Goal: Navigation & Orientation: Find specific page/section

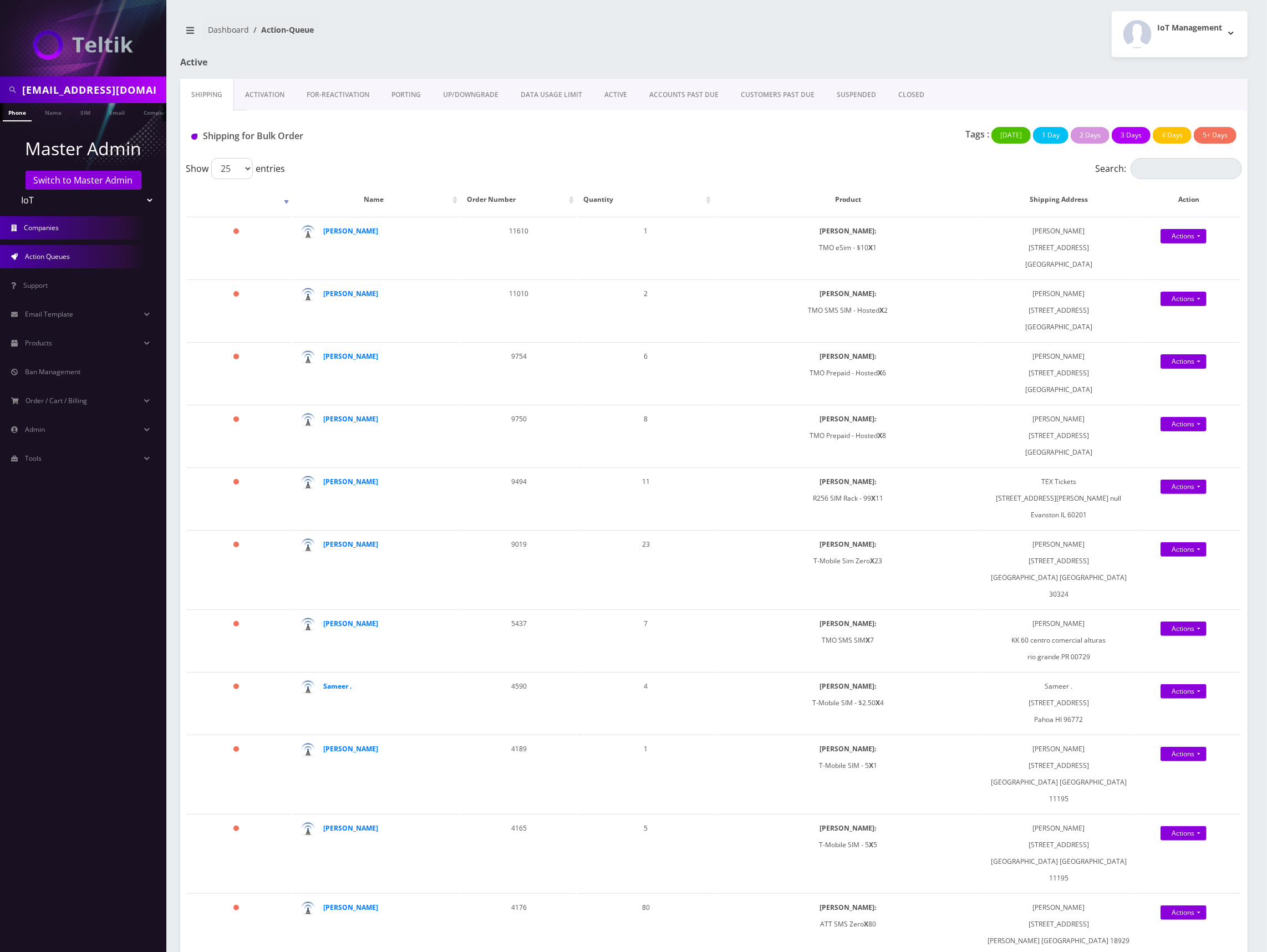
click at [72, 235] on link "Companies" at bounding box center [83, 227] width 166 height 23
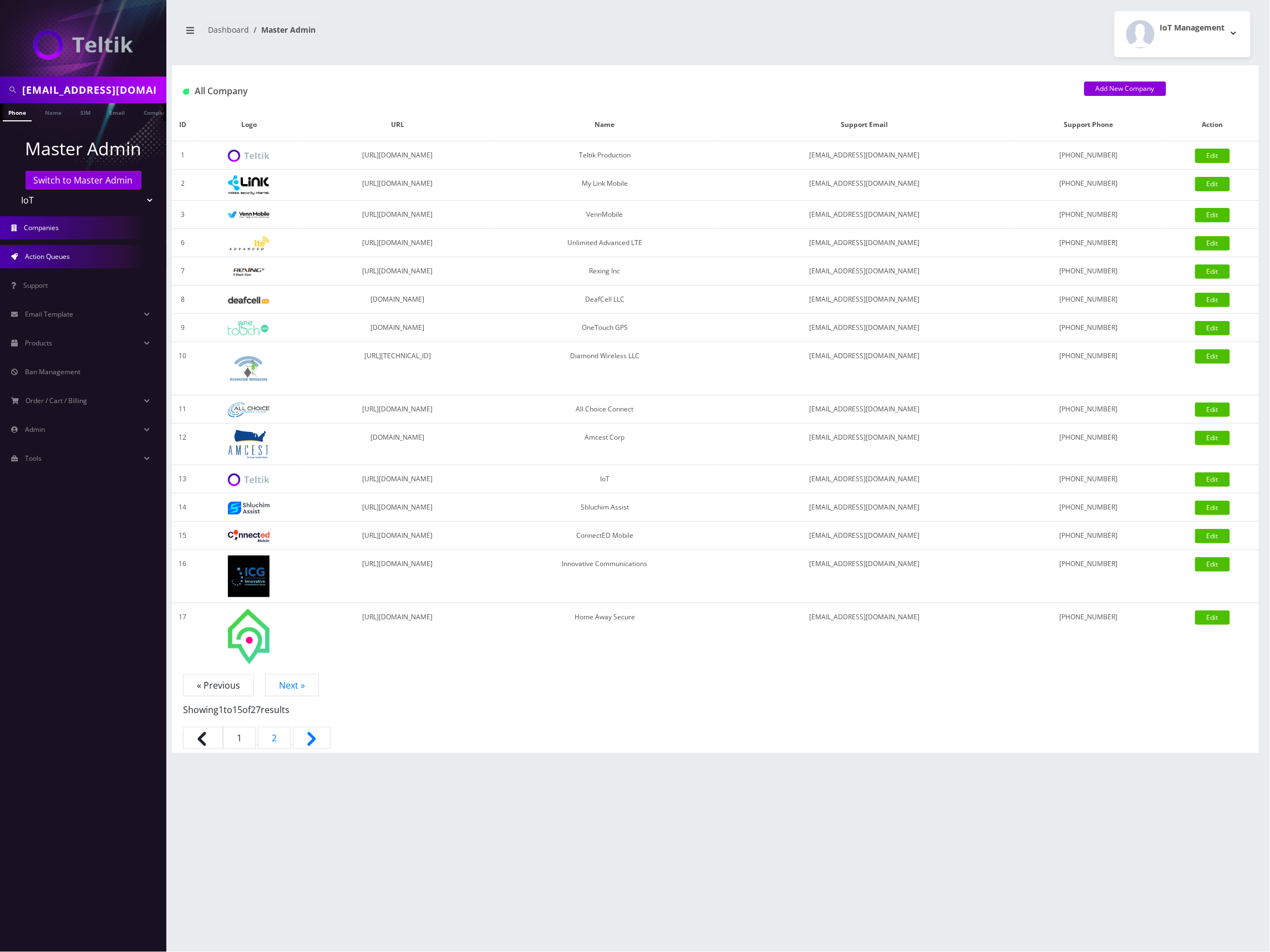
click at [72, 251] on link "Action Queues" at bounding box center [83, 256] width 166 height 23
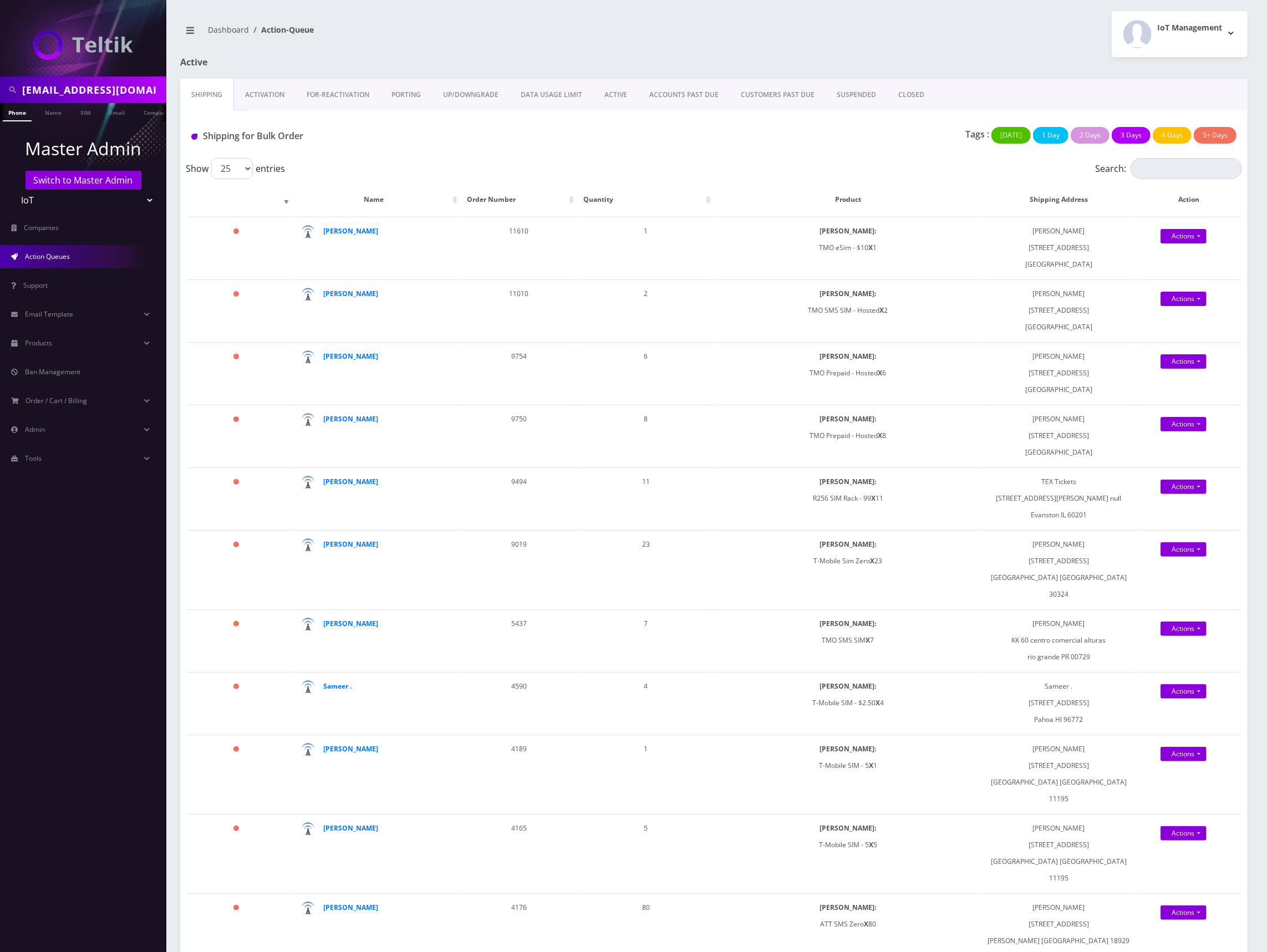
click at [278, 94] on link "Activation" at bounding box center [265, 95] width 62 height 32
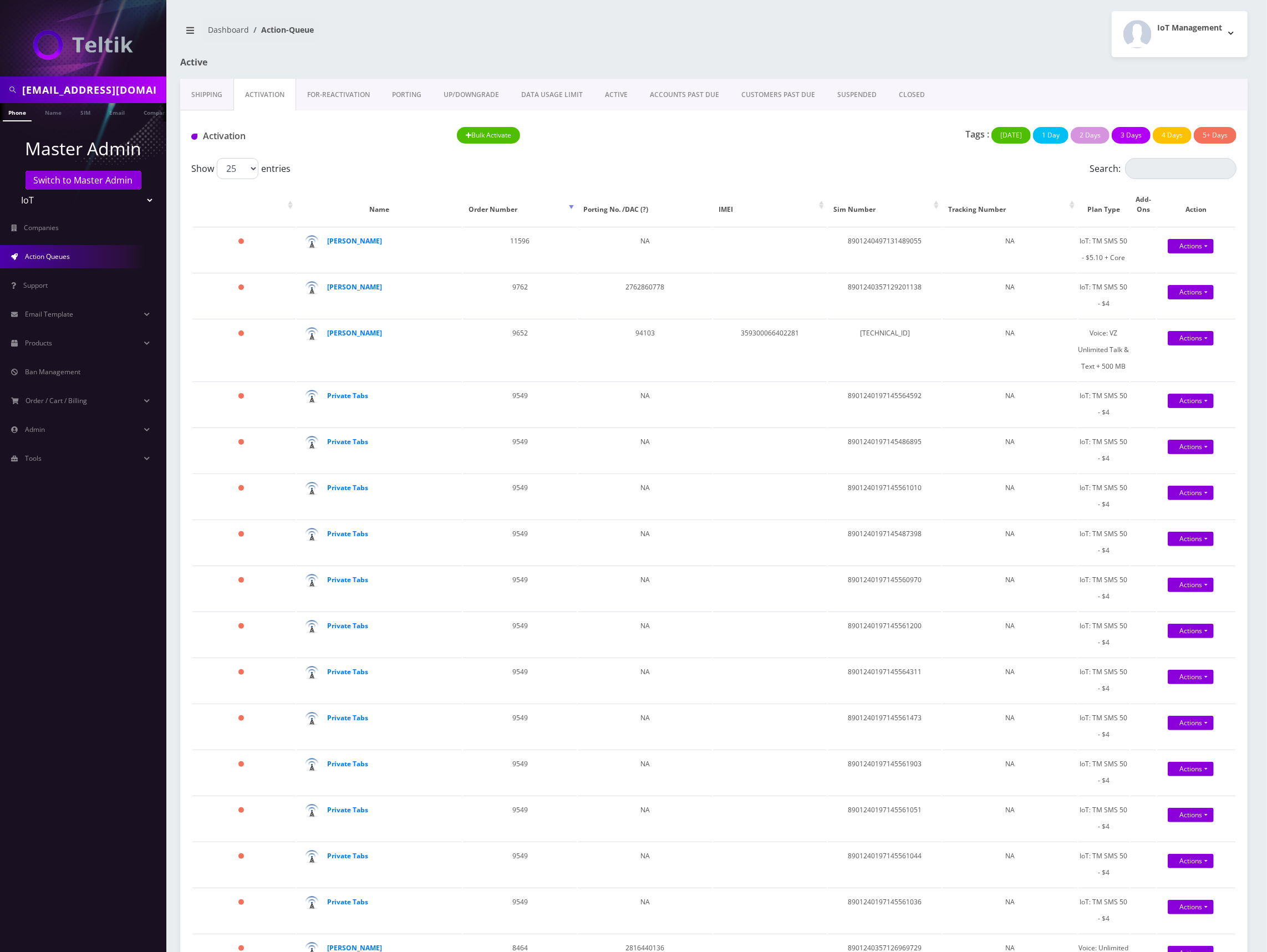
click at [207, 94] on link "Shipping" at bounding box center [206, 95] width 53 height 32
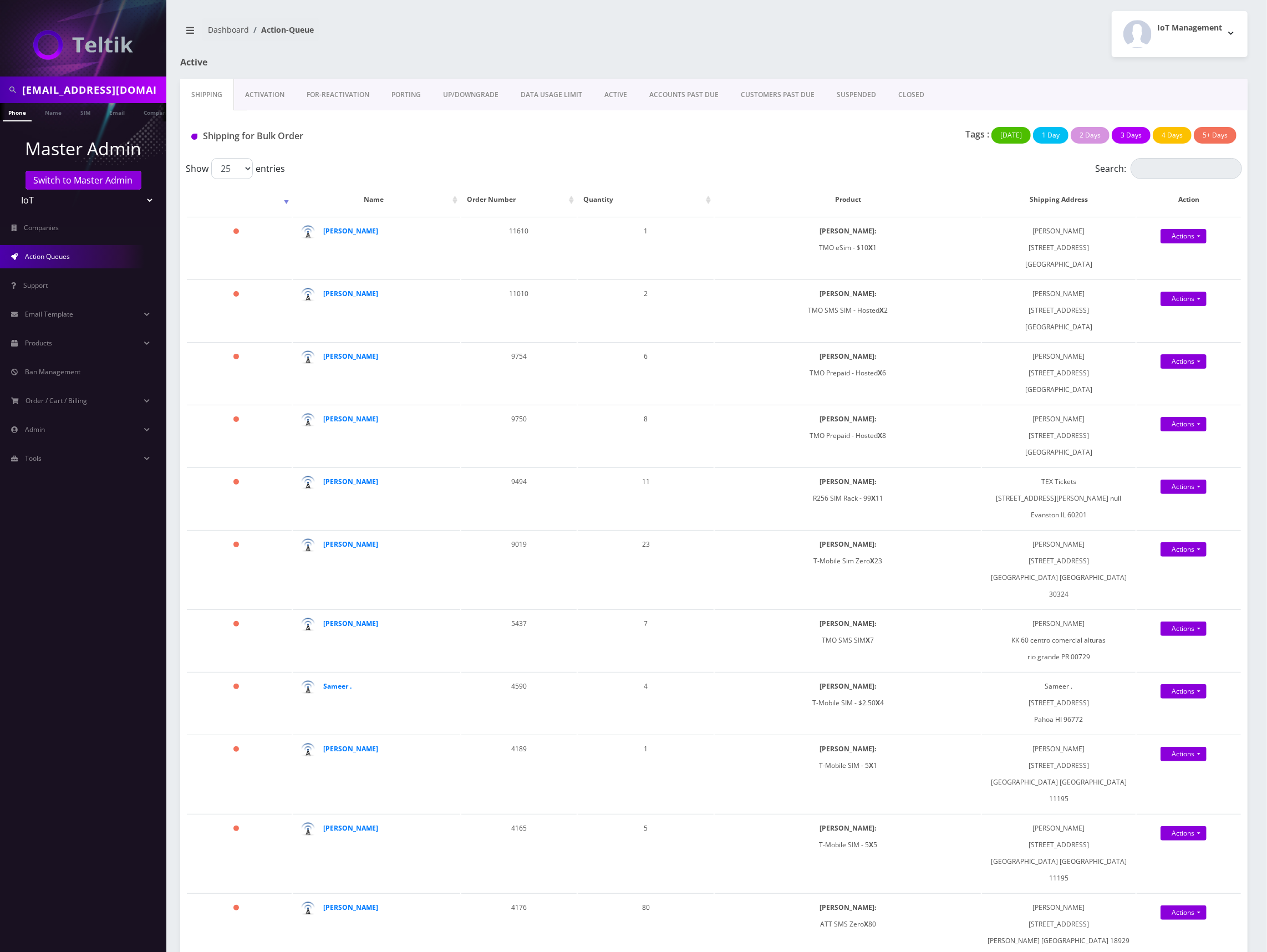
click at [1063, 68] on div at bounding box center [894, 68] width 723 height 22
